Goal: Information Seeking & Learning: Learn about a topic

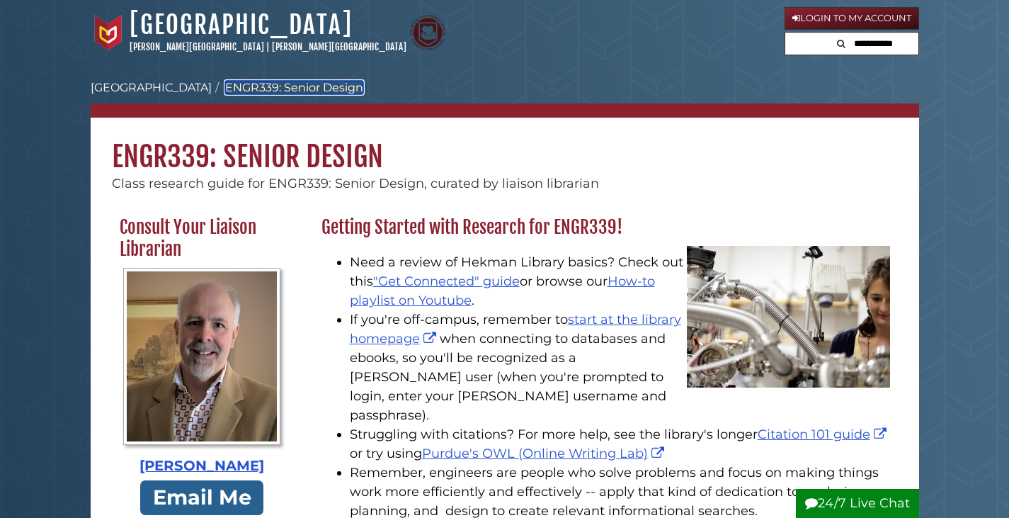
click at [232, 88] on link "ENGR339: Senior Design" at bounding box center [294, 87] width 138 height 13
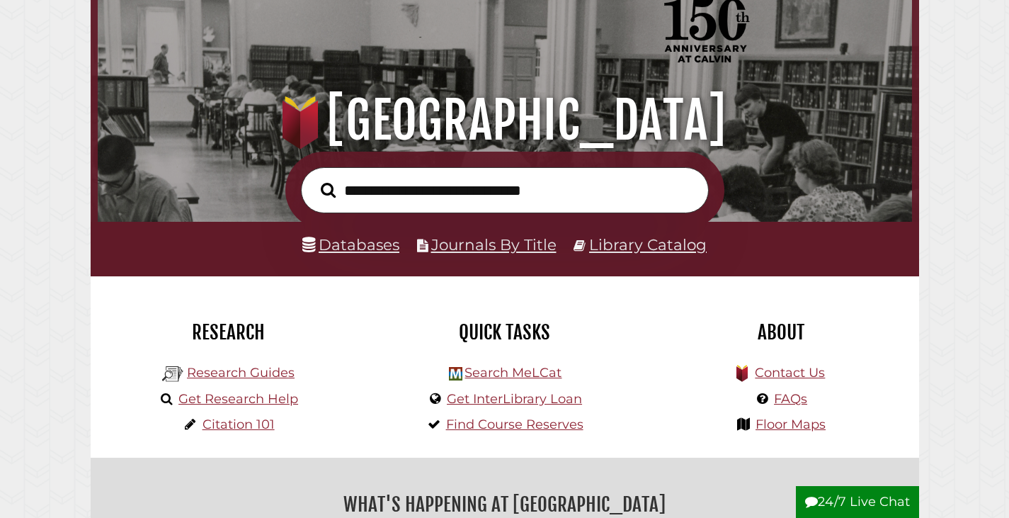
scroll to position [283, 0]
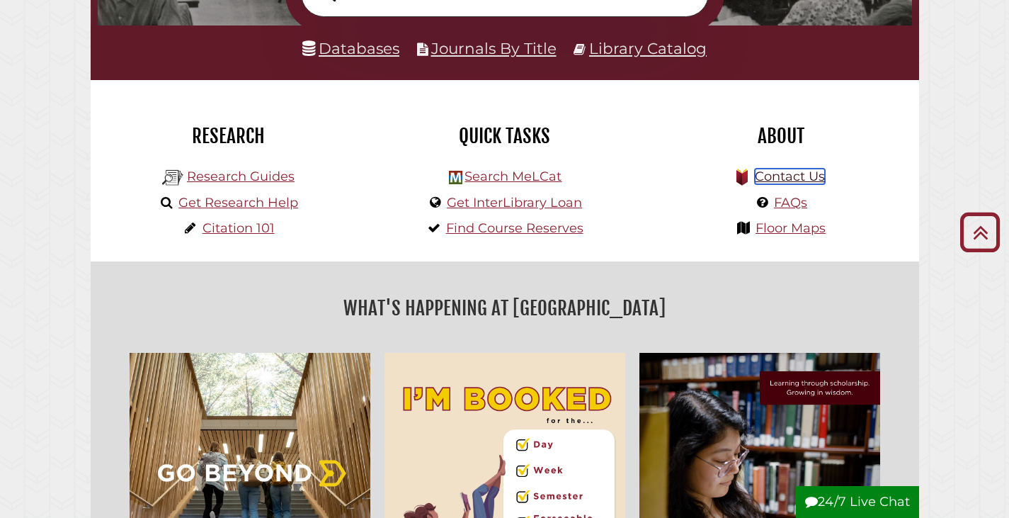
click at [778, 176] on link "Contact Us" at bounding box center [790, 177] width 70 height 16
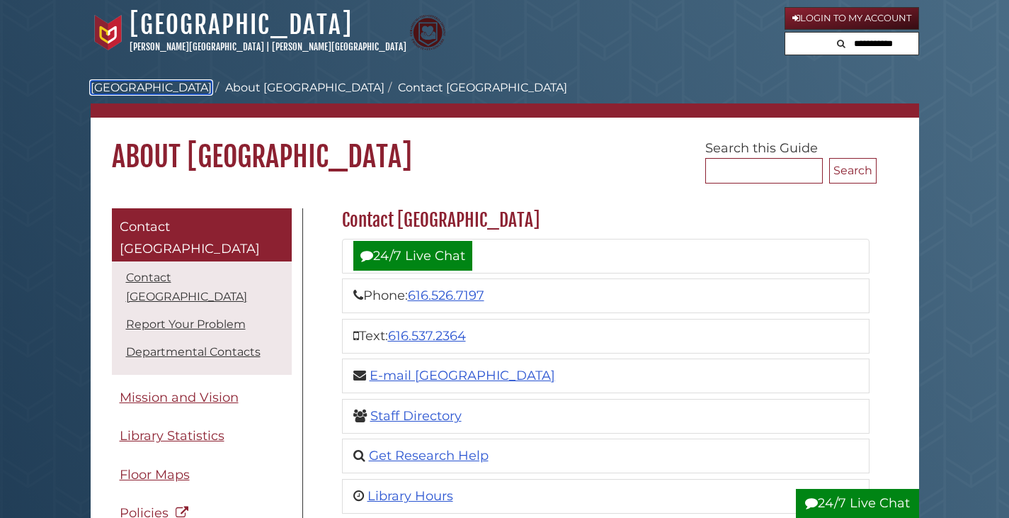
click at [151, 86] on link "[GEOGRAPHIC_DATA]" at bounding box center [151, 87] width 121 height 13
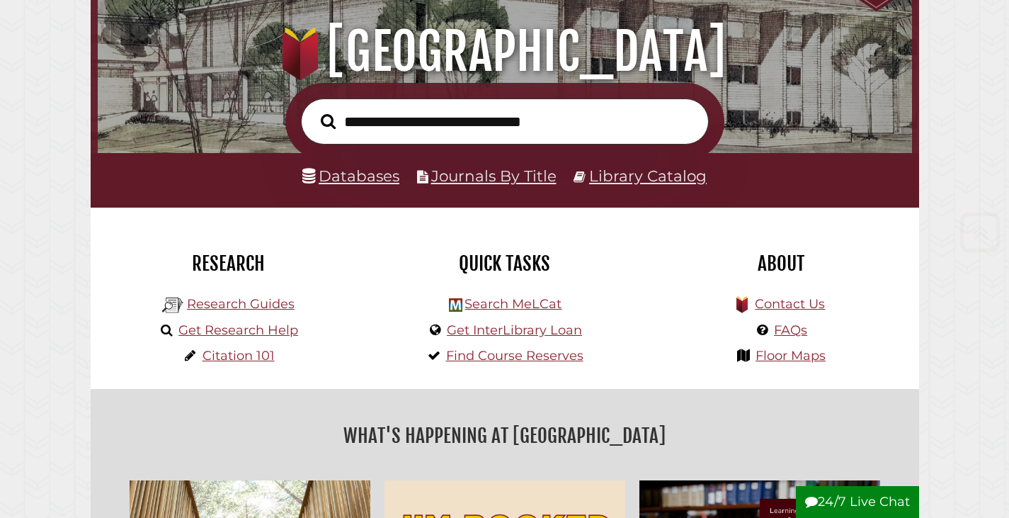
scroll to position [213, 0]
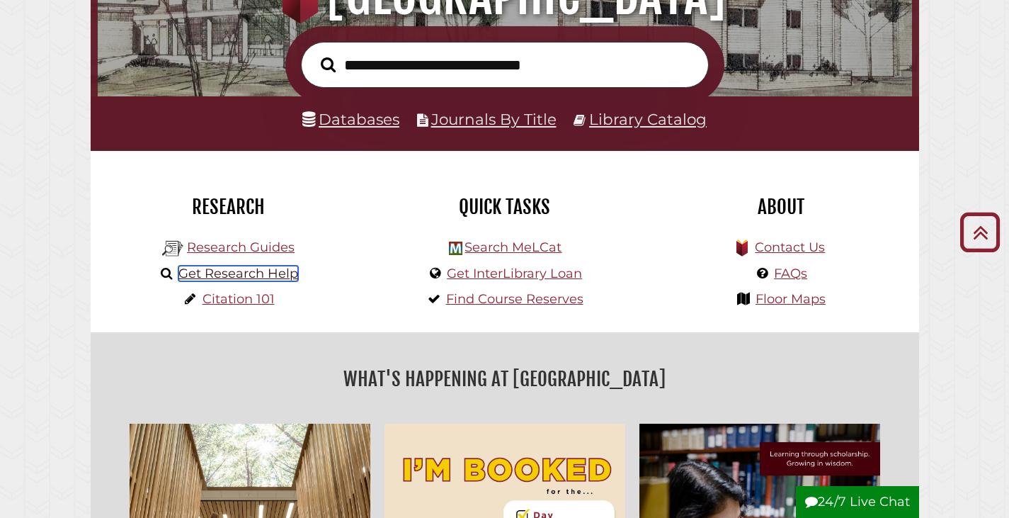
click at [257, 278] on link "Get Research Help" at bounding box center [239, 274] width 120 height 16
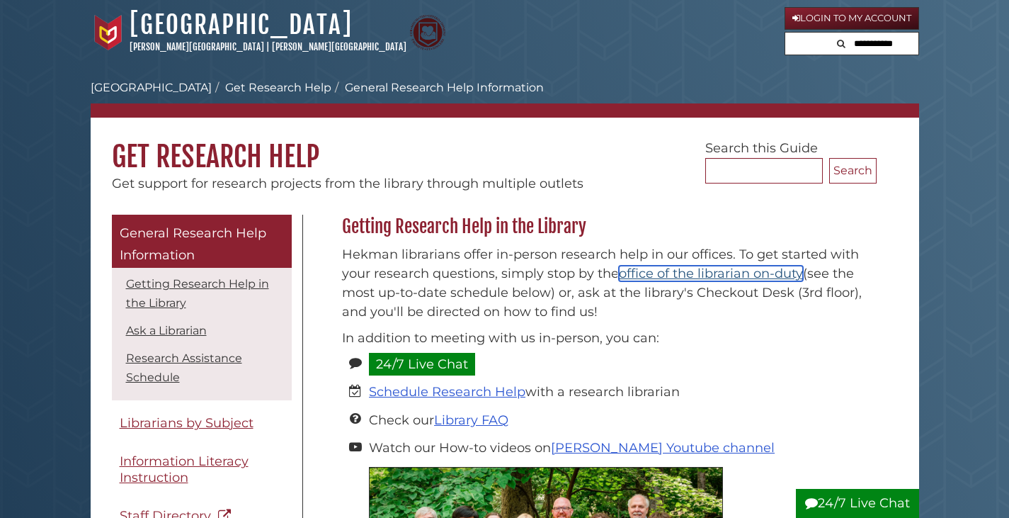
click at [693, 273] on link "office of the librarian on-duty" at bounding box center [711, 274] width 184 height 16
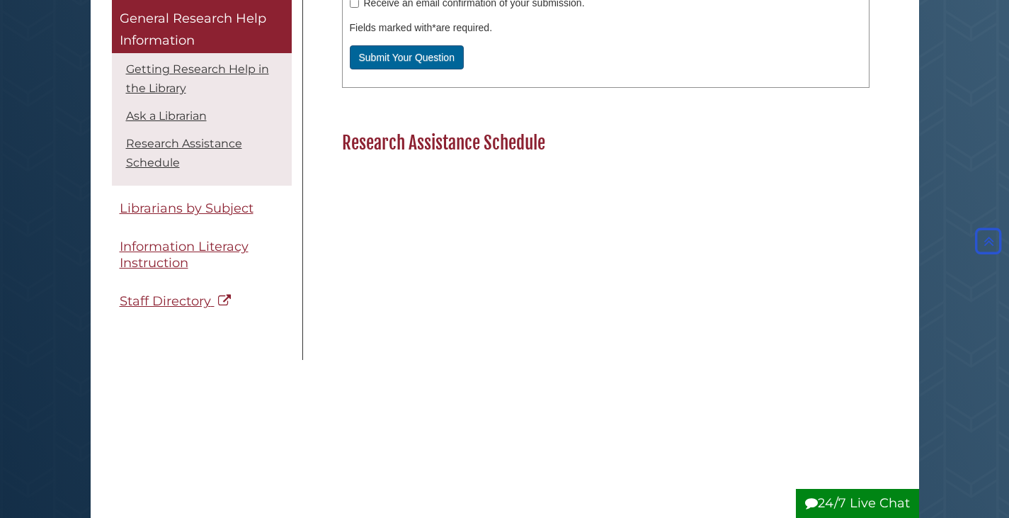
scroll to position [1063, 0]
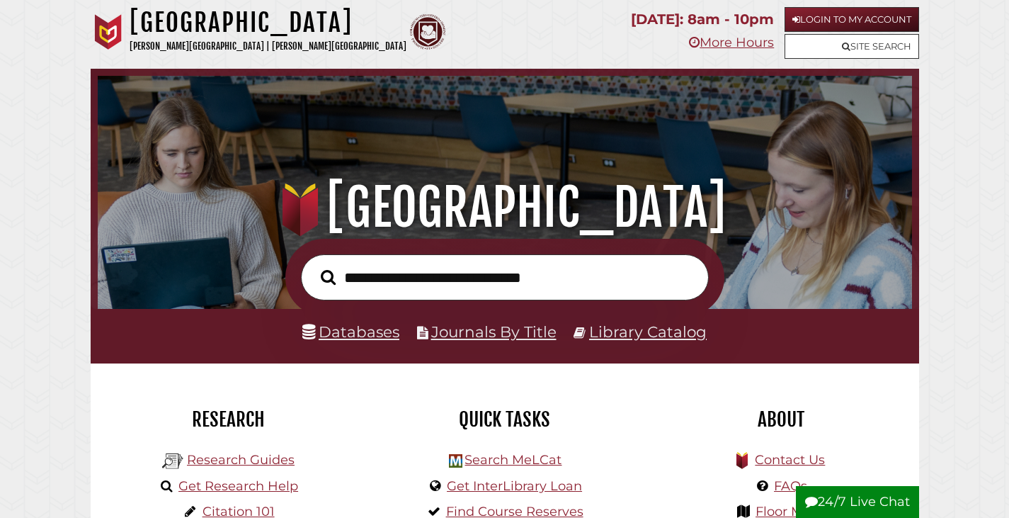
scroll to position [269, 808]
click at [338, 332] on link "Databases" at bounding box center [350, 331] width 97 height 18
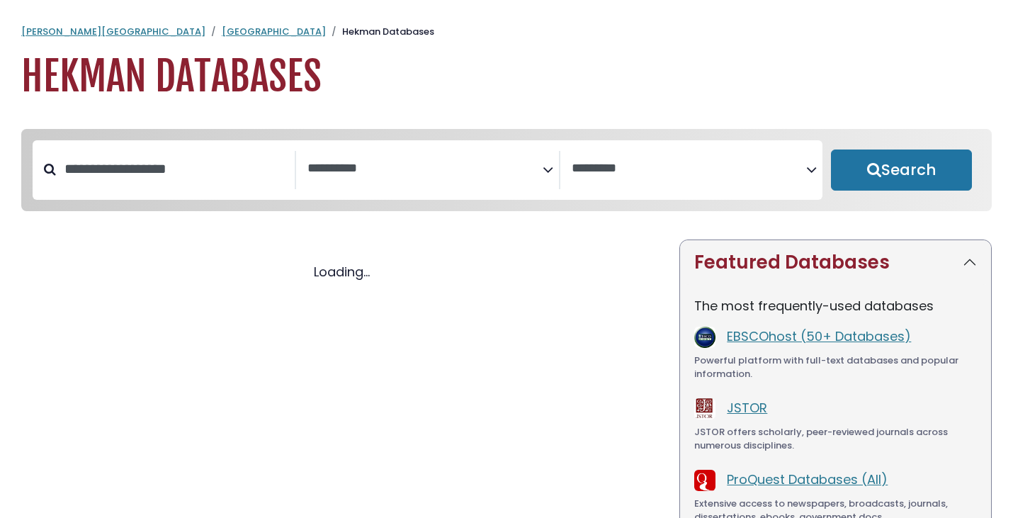
select select "Database Subject Filter"
select select "Database Vendors Filter"
select select "Database Subject Filter"
select select "Database Vendors Filter"
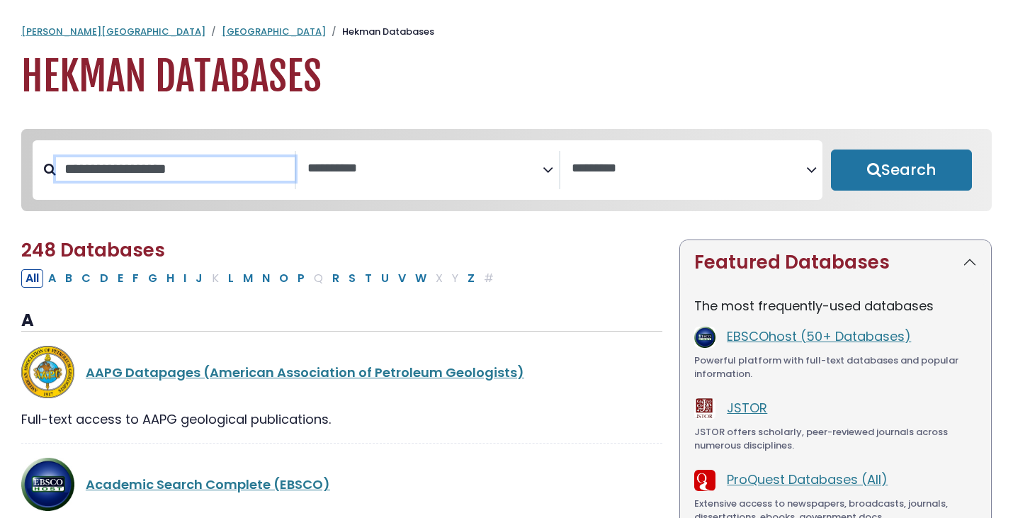
click at [186, 168] on input "Search database by title or keyword" at bounding box center [175, 168] width 239 height 23
type input "***"
click at [831, 149] on button "Search" at bounding box center [901, 169] width 141 height 41
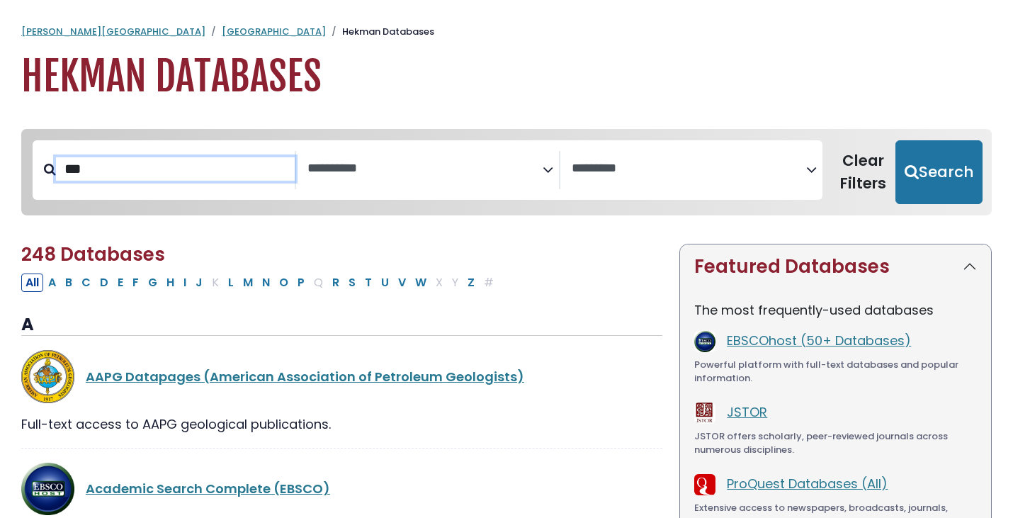
select select "Database Subject Filter"
select select "Database Vendors Filter"
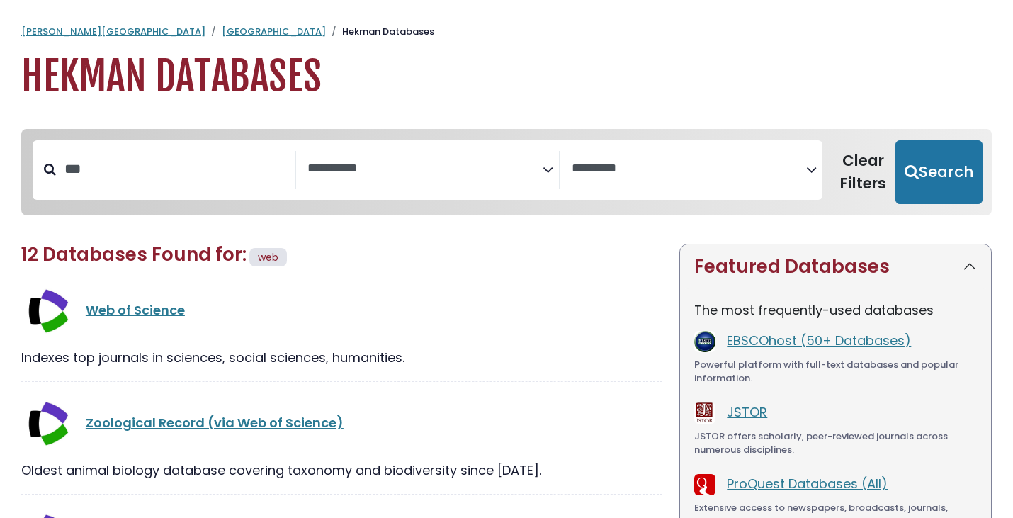
click at [150, 321] on div "Web of Science" at bounding box center [341, 309] width 641 height 53
click at [153, 313] on link "Web of Science" at bounding box center [135, 310] width 99 height 18
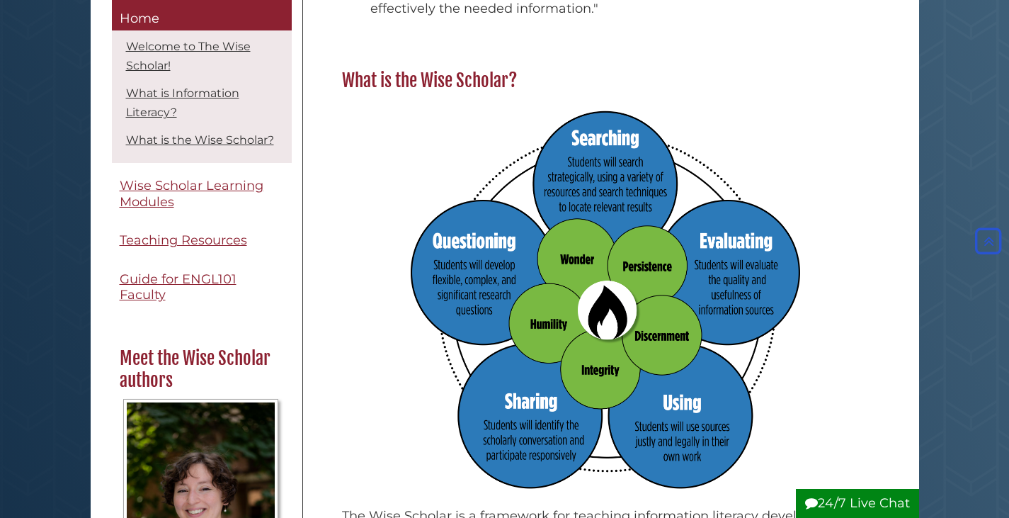
scroll to position [708, 0]
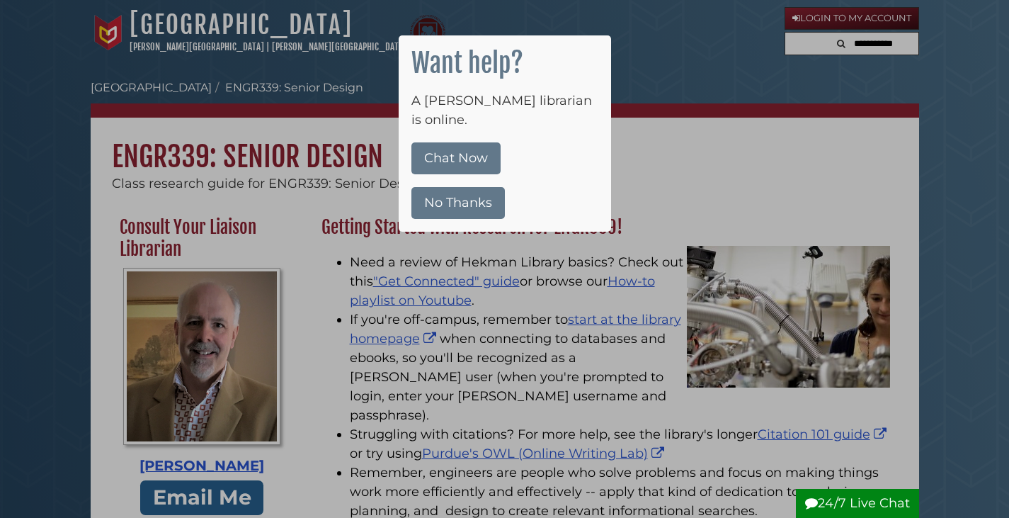
click at [521, 320] on div at bounding box center [504, 259] width 1009 height 518
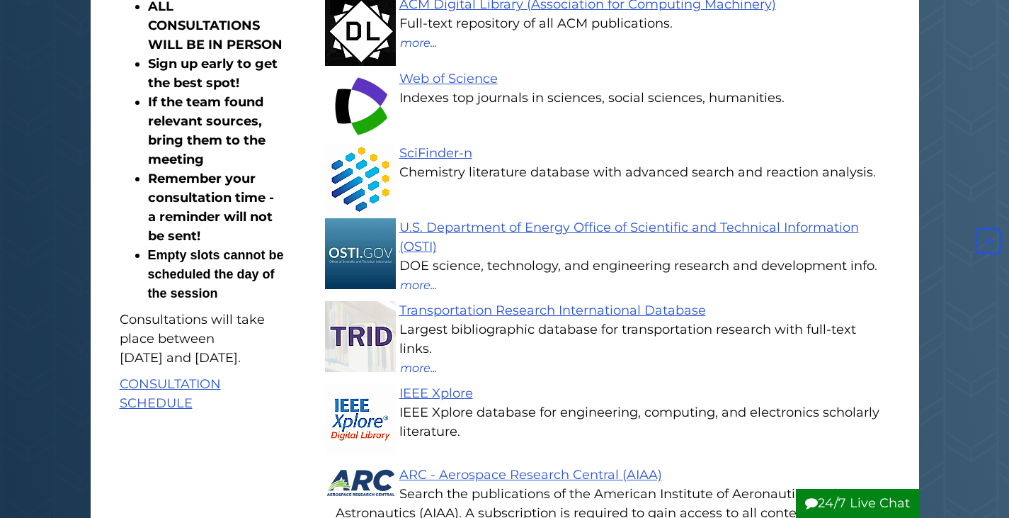
scroll to position [1204, 0]
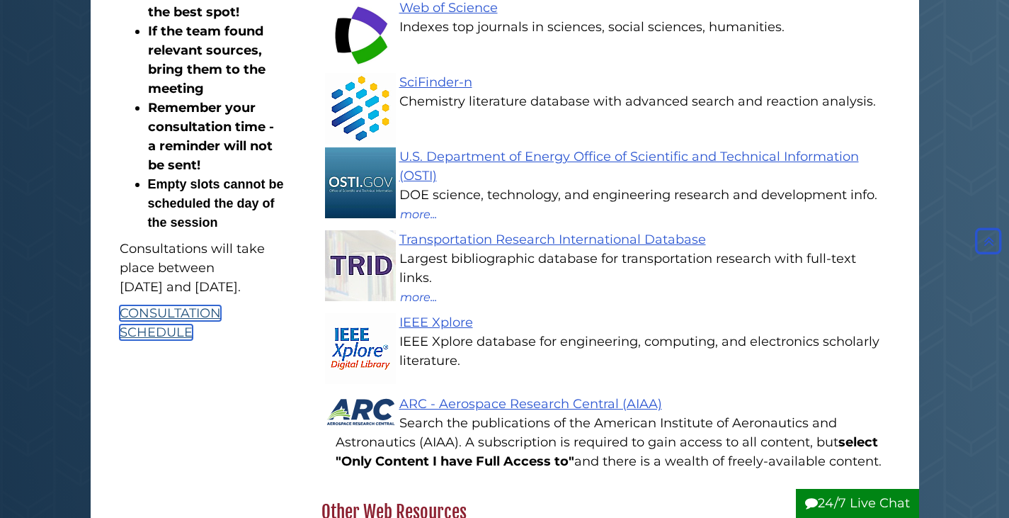
click at [137, 340] on link "CONSULTATION SCHEDULE" at bounding box center [170, 322] width 101 height 35
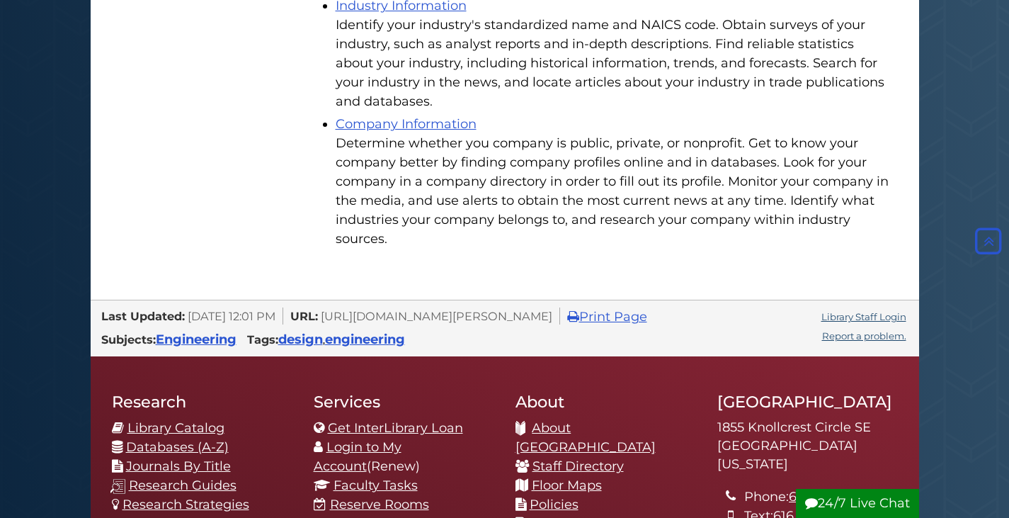
scroll to position [2904, 0]
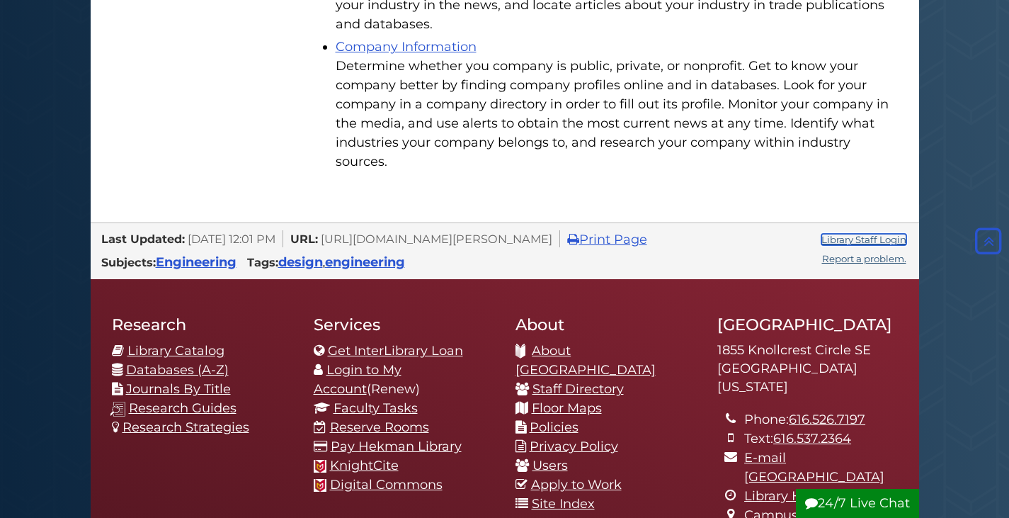
click at [824, 234] on link "Library Staff Login" at bounding box center [864, 239] width 85 height 11
